Goal: Task Accomplishment & Management: Manage account settings

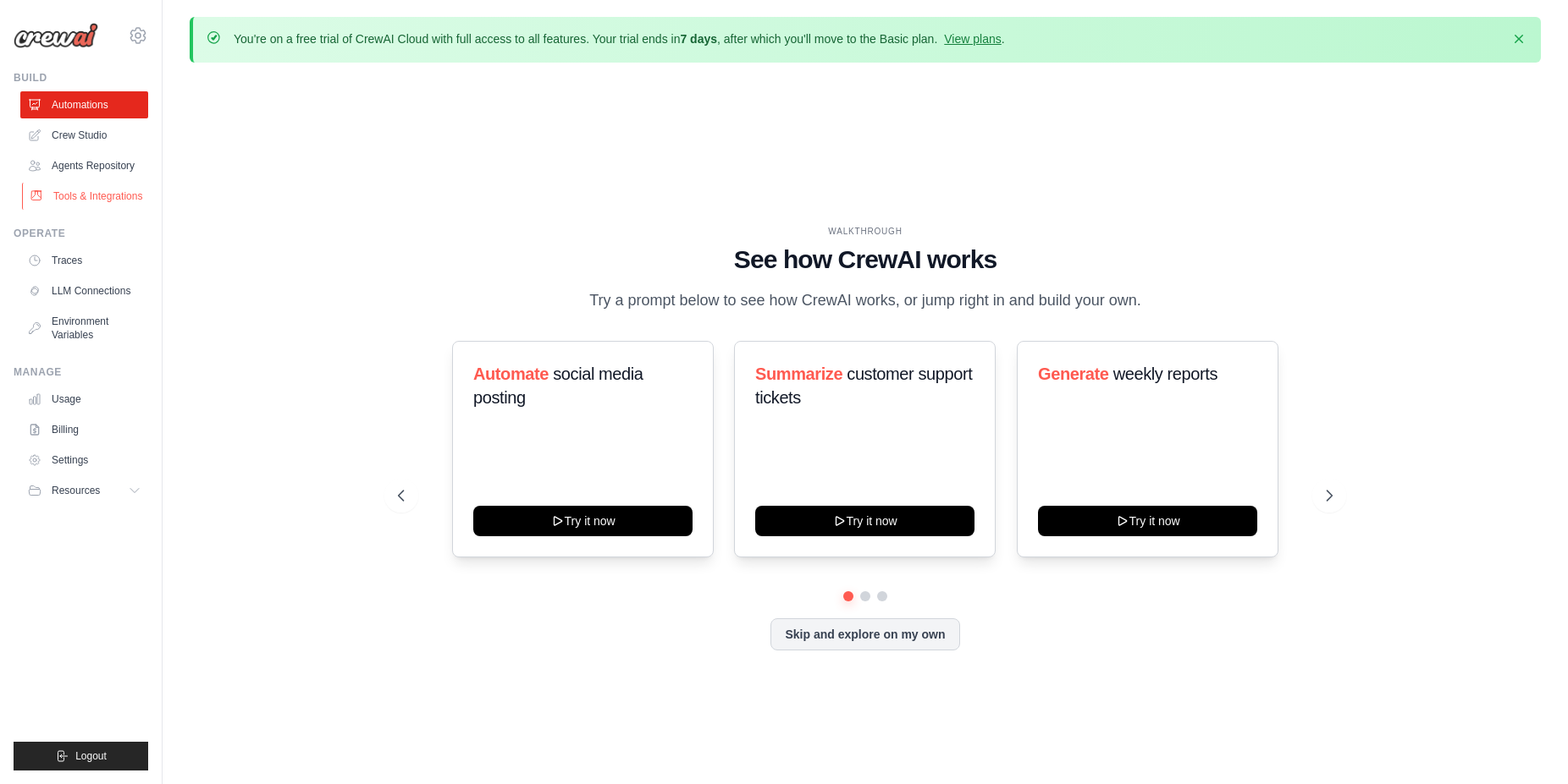
click at [99, 203] on link "Tools & Integrations" at bounding box center [86, 196] width 128 height 27
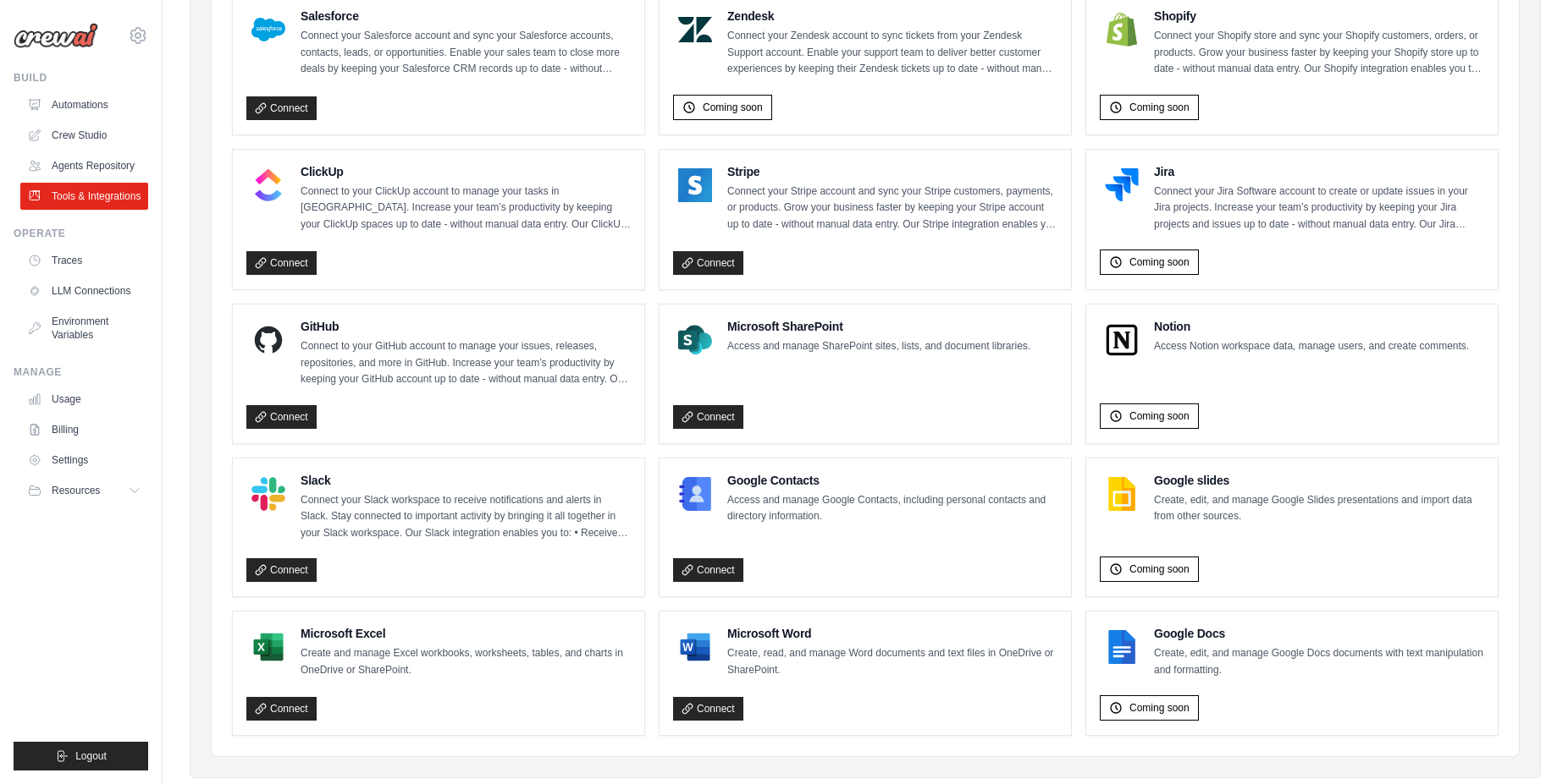
scroll to position [898, 0]
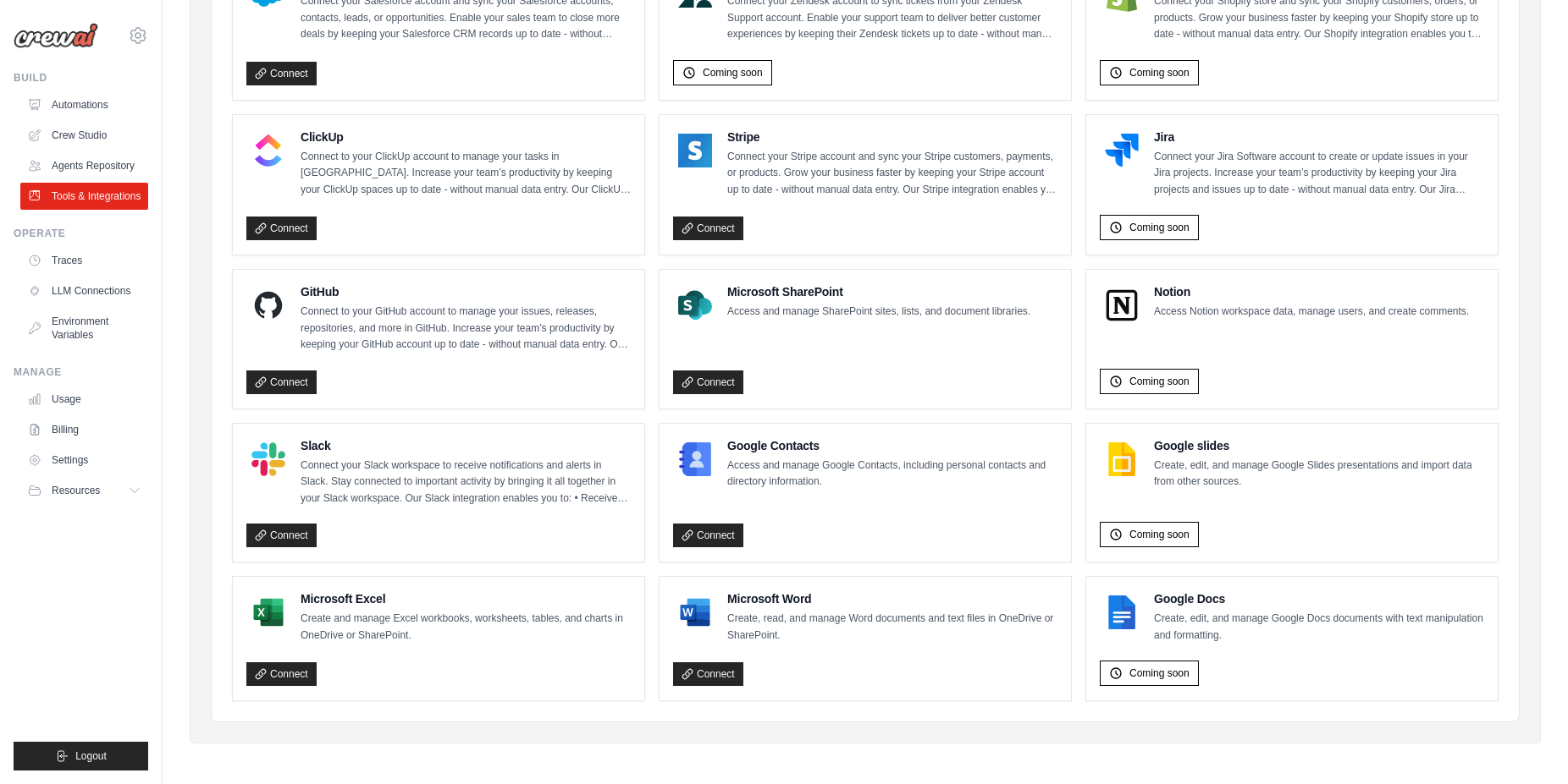
click at [359, 627] on p "Create and manage Excel workbooks, worksheets, tables, and charts in OneDrive o…" at bounding box center [464, 627] width 330 height 33
click at [370, 676] on div "Connect" at bounding box center [439, 671] width 384 height 32
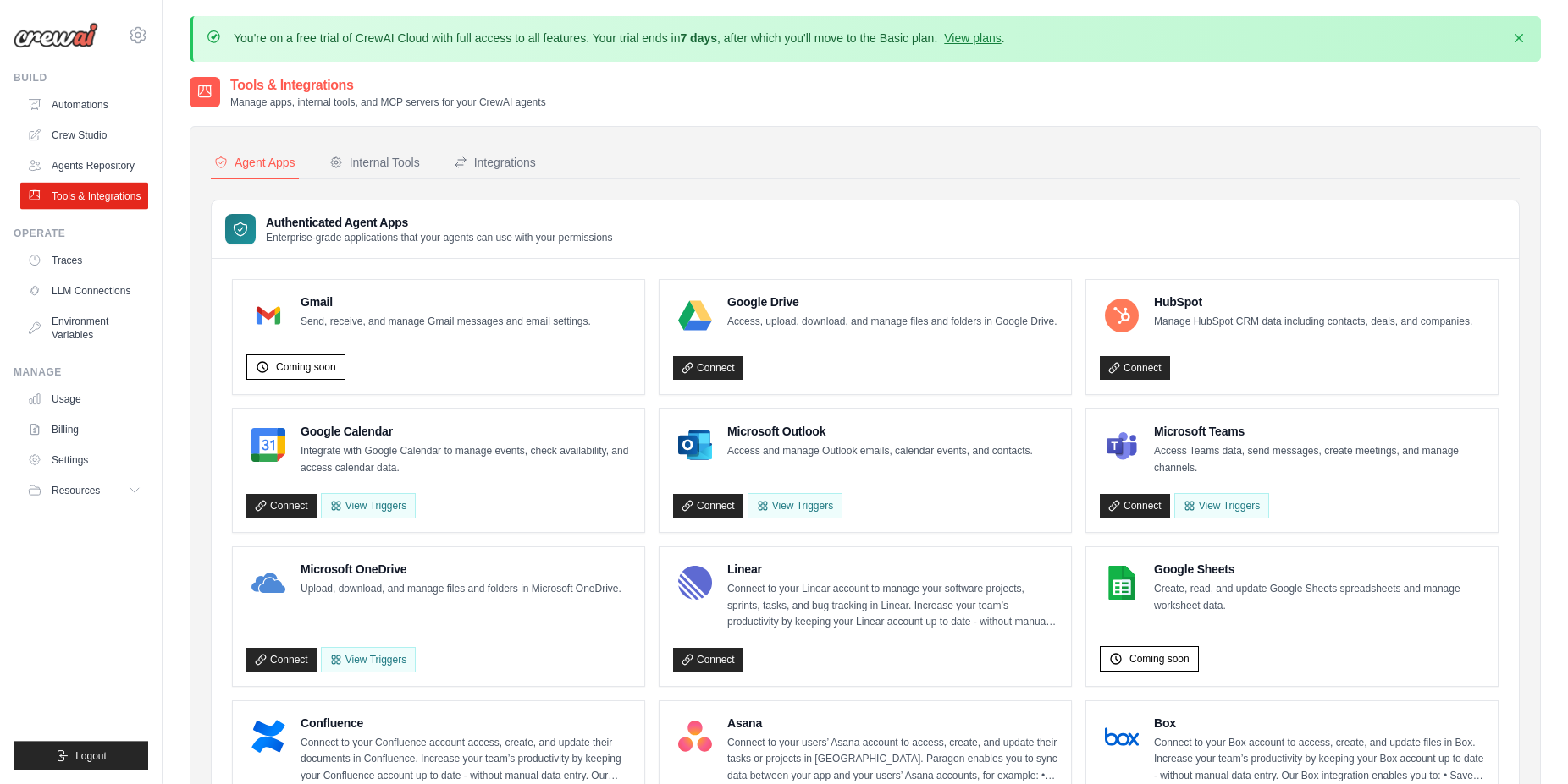
scroll to position [0, 0]
click at [321, 224] on h3 "Authenticated Agent Apps" at bounding box center [439, 223] width 347 height 17
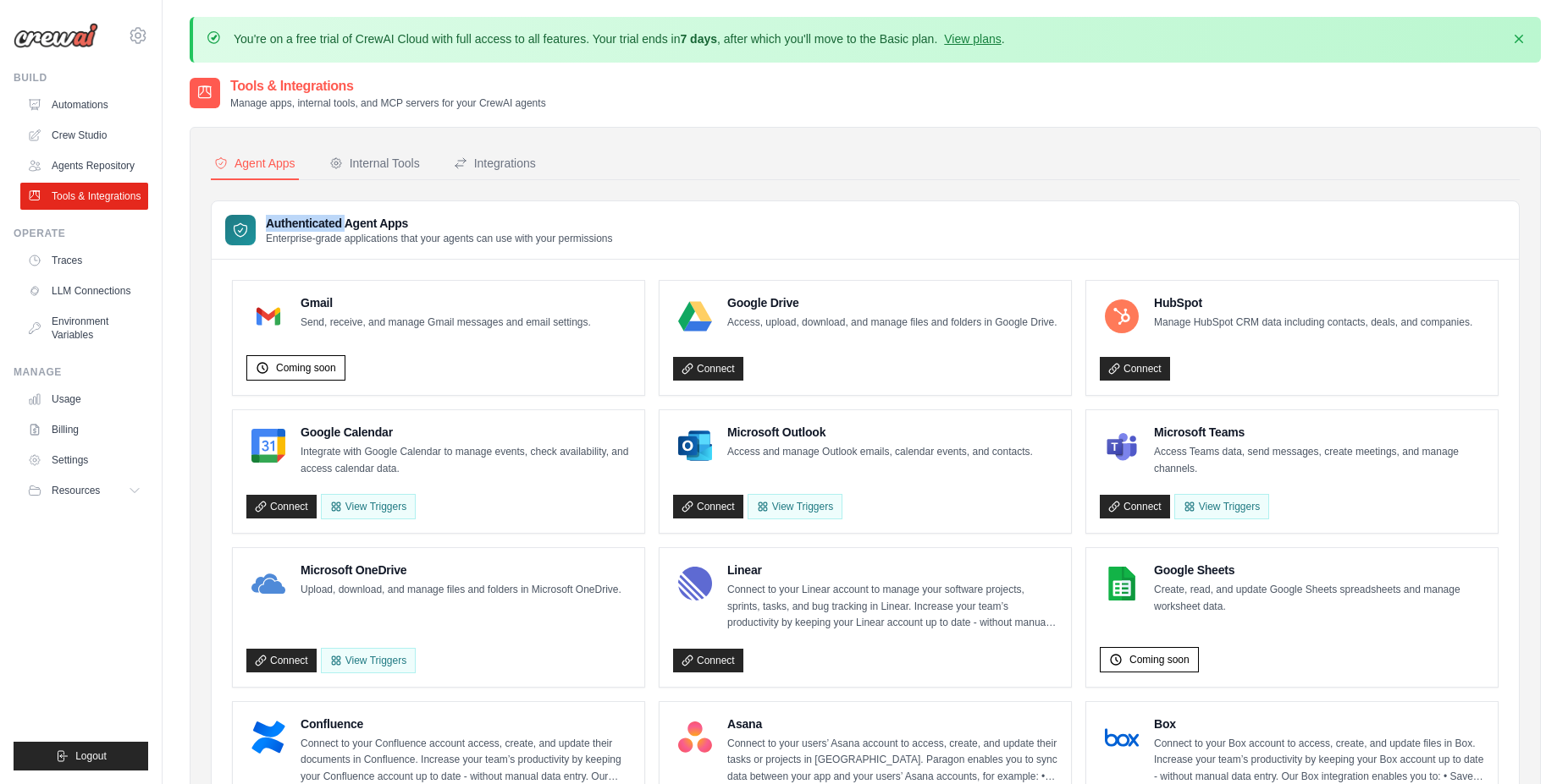
click at [333, 219] on h3 "Authenticated Agent Apps" at bounding box center [439, 223] width 347 height 17
click at [580, 244] on p "Enterprise-grade applications that your agents can use with your permissions" at bounding box center [439, 239] width 347 height 13
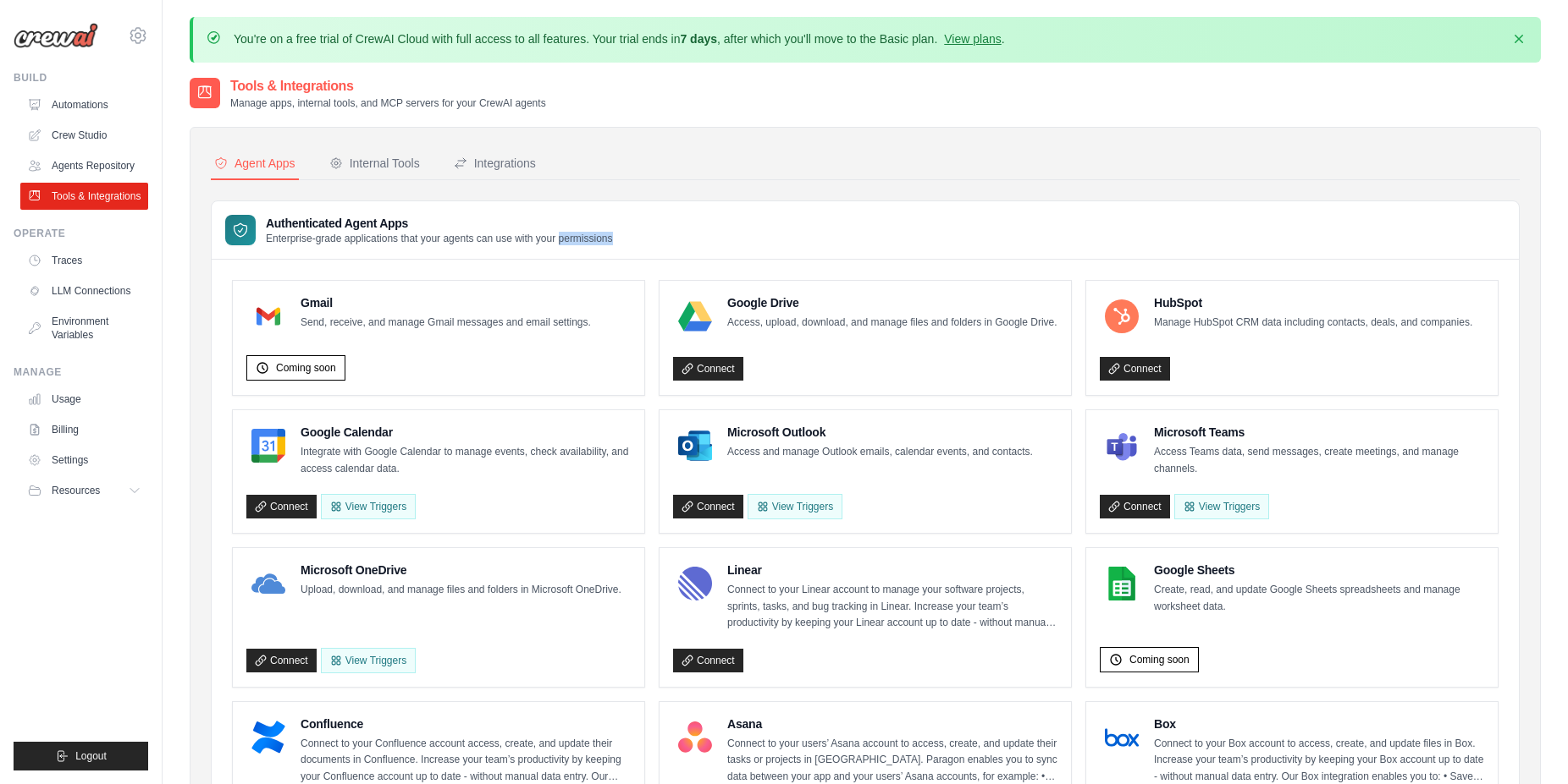
click at [580, 244] on p "Enterprise-grade applications that your agents can use with your permissions" at bounding box center [439, 239] width 347 height 13
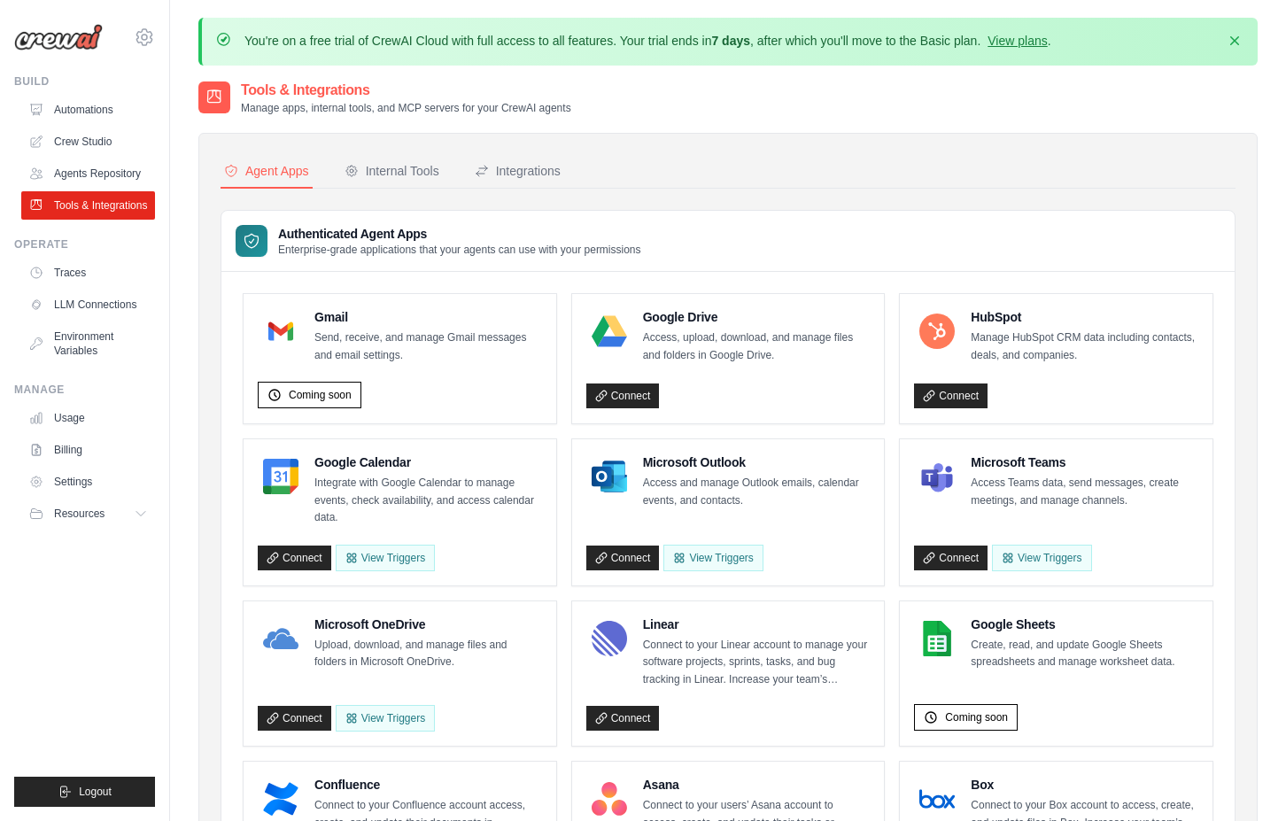
click at [761, 172] on nav "Agent Apps Internal Tools Integrations" at bounding box center [728, 172] width 1015 height 34
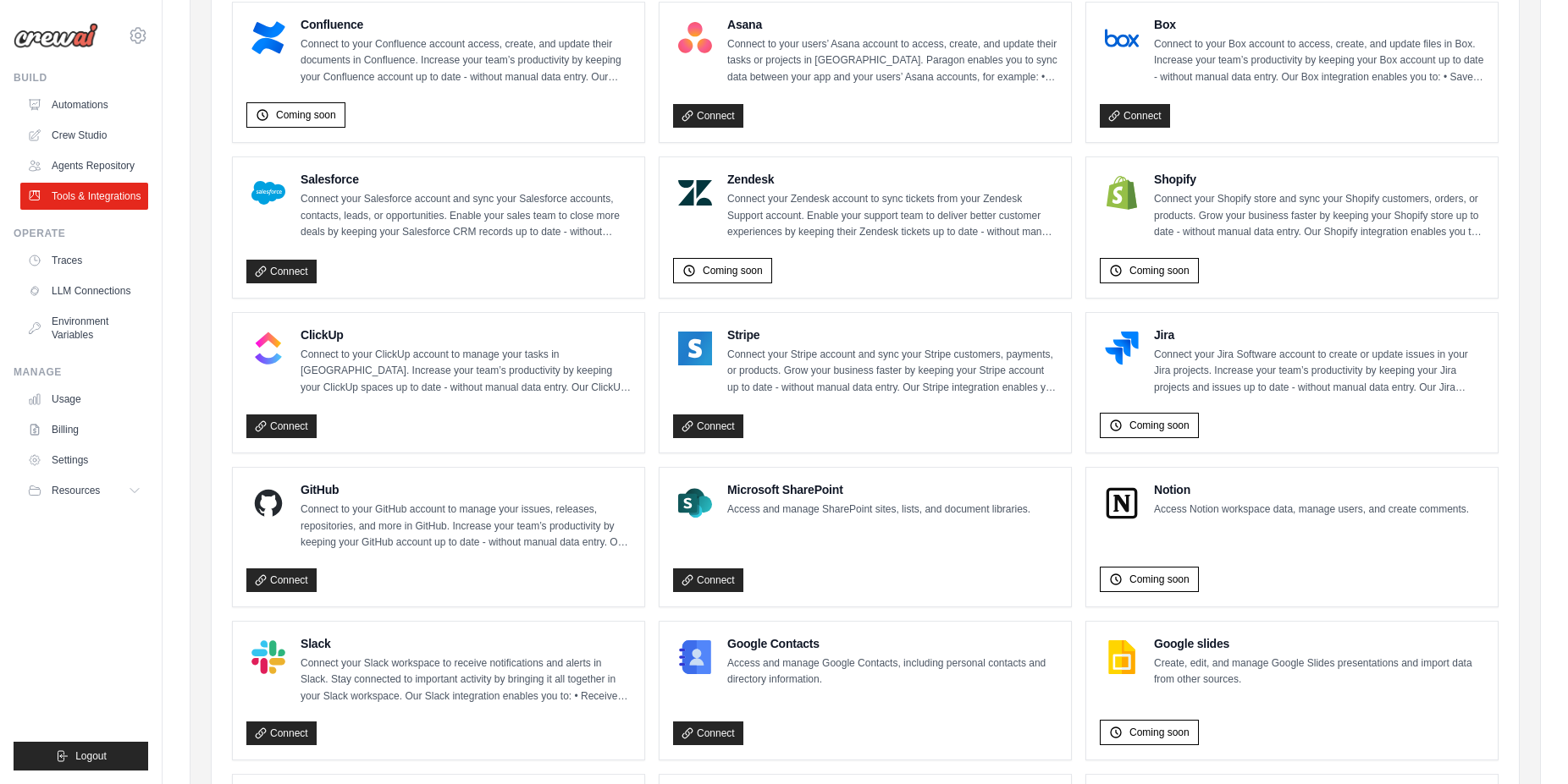
scroll to position [776, 0]
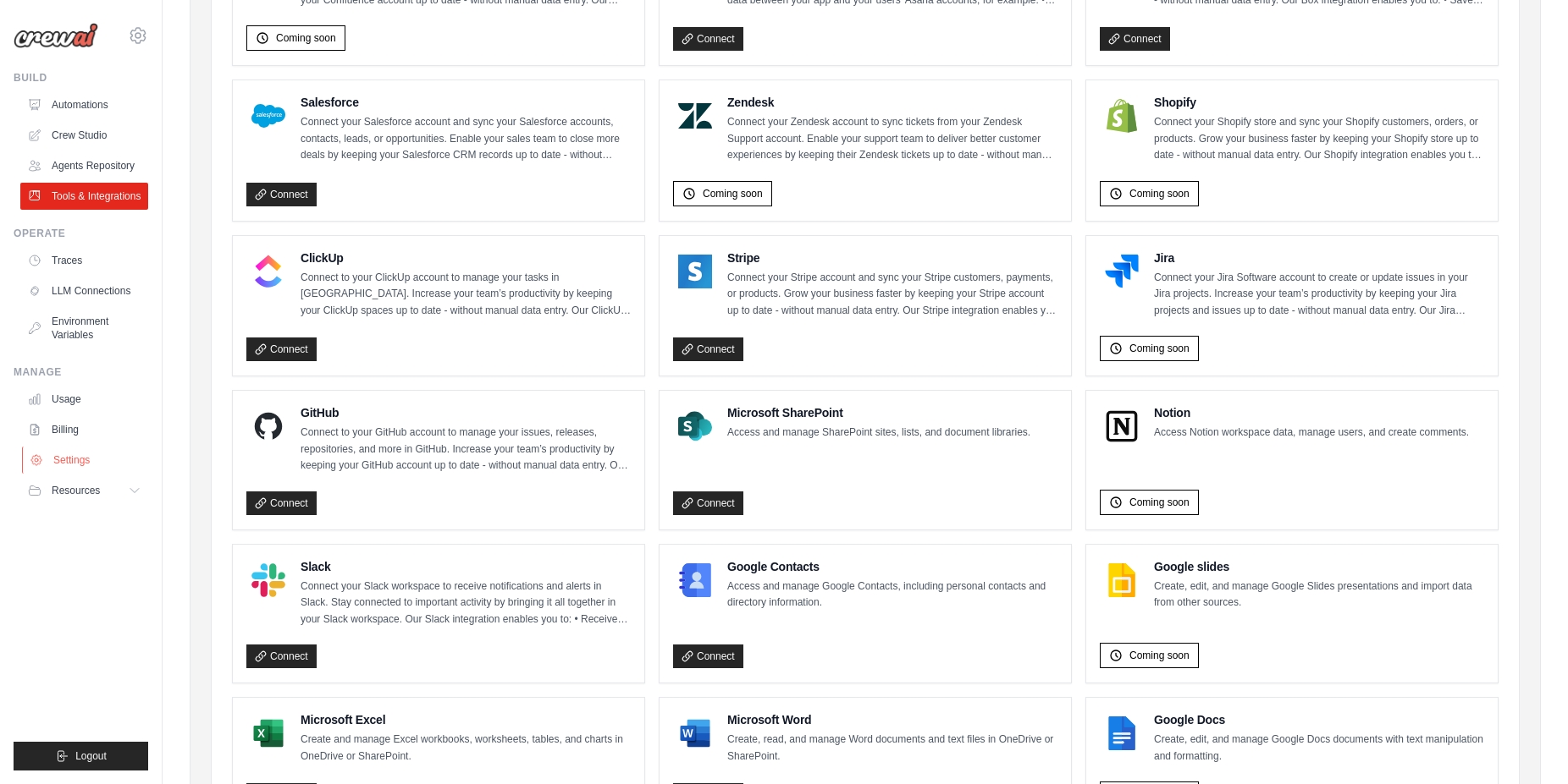
click at [58, 460] on link "Settings" at bounding box center [86, 460] width 128 height 27
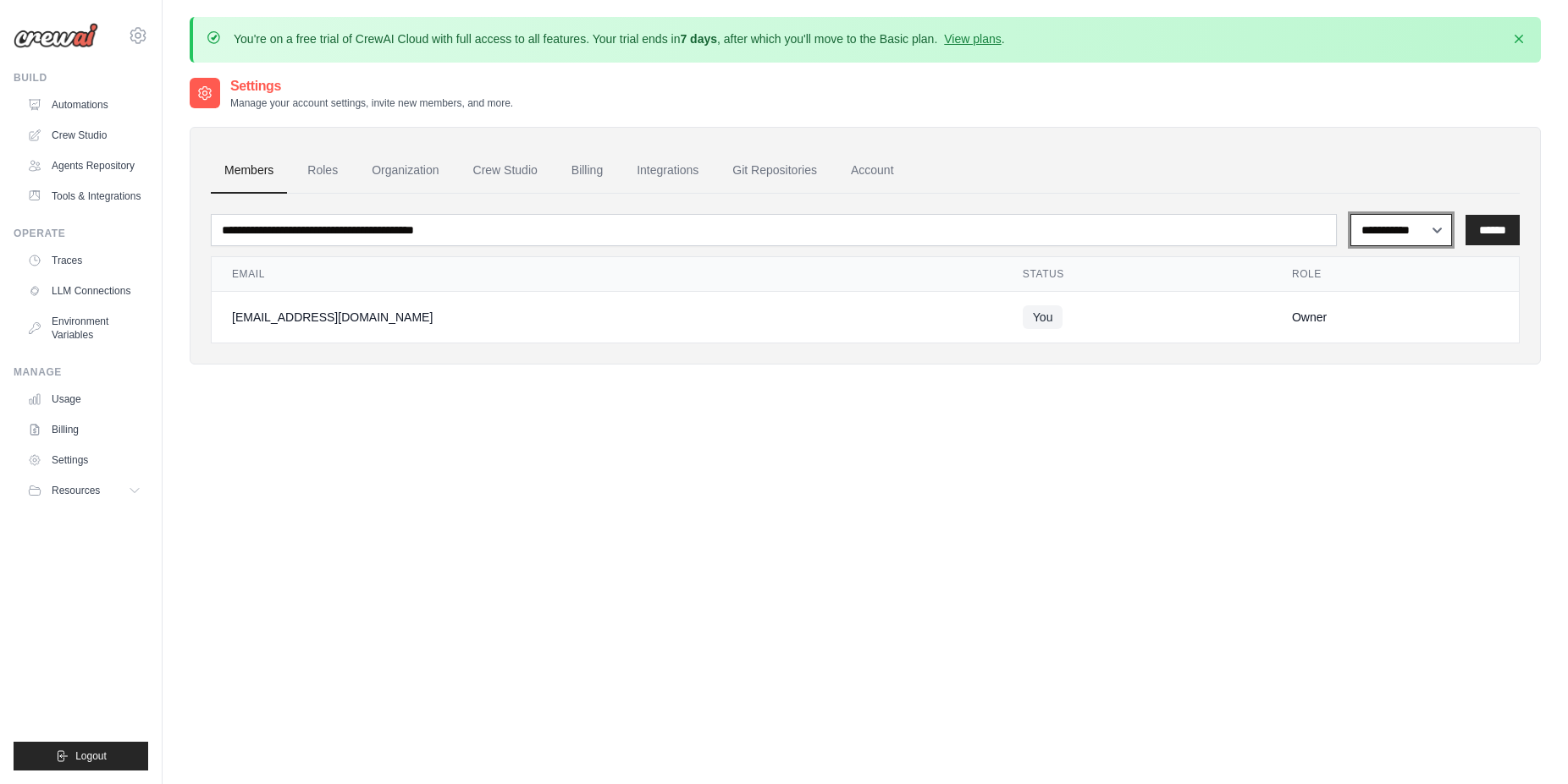
click at [1350, 214] on select "**********" at bounding box center [1401, 230] width 101 height 32
click at [1368, 229] on select "**********" at bounding box center [1401, 230] width 101 height 32
click at [319, 188] on link "Roles" at bounding box center [322, 171] width 57 height 46
click at [442, 174] on link "Organization" at bounding box center [405, 171] width 94 height 46
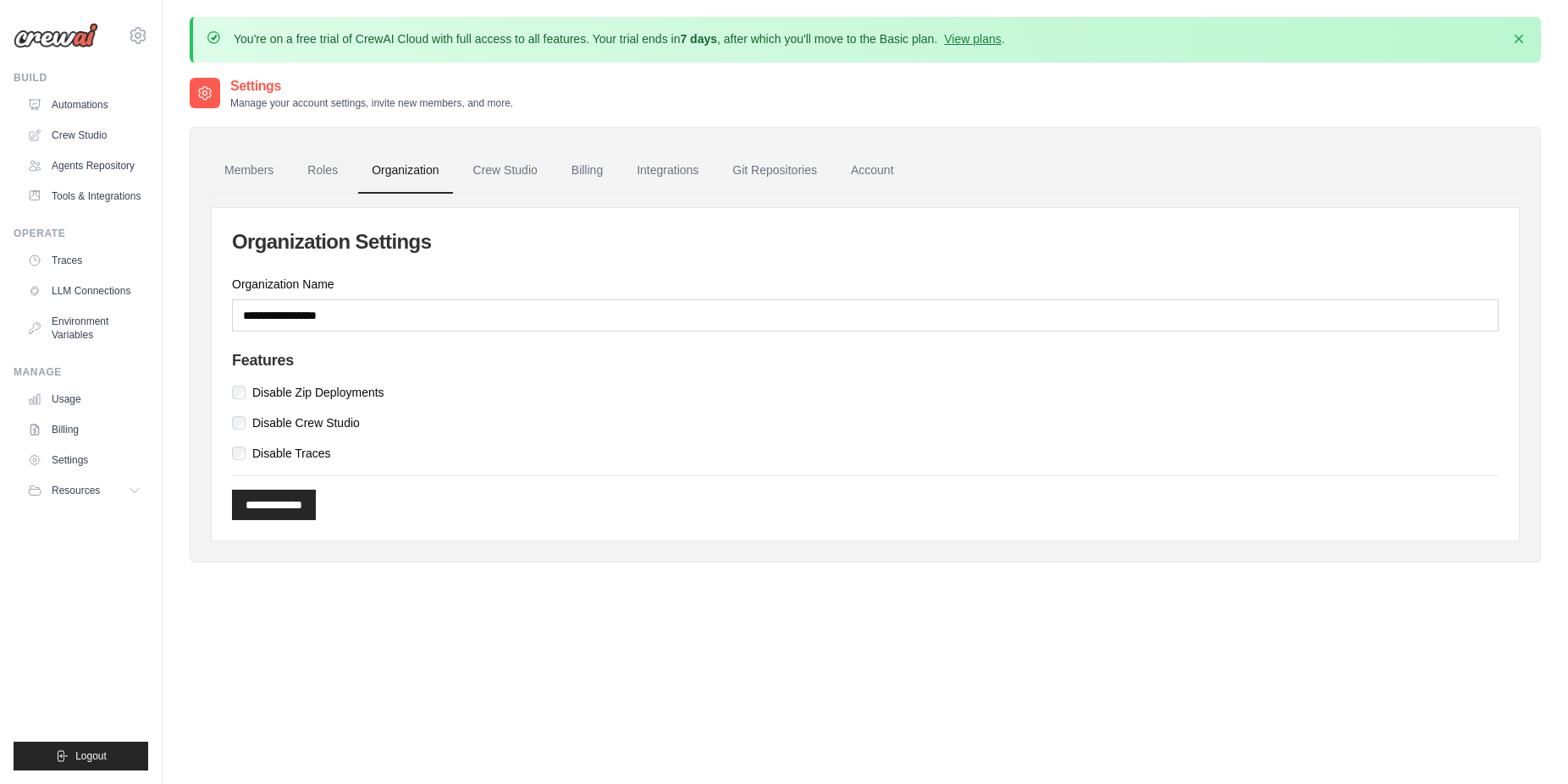
click at [503, 178] on link "Crew Studio" at bounding box center [505, 171] width 92 height 46
